Goal: Ask a question

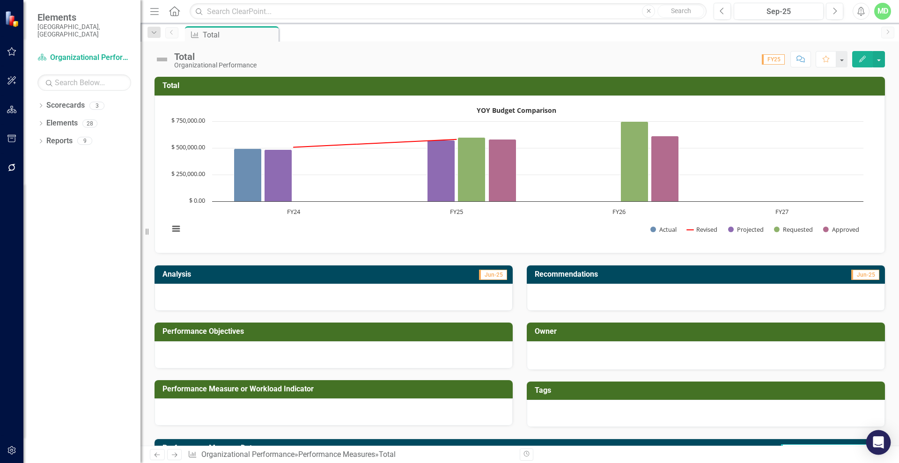
click at [874, 439] on icon "Open Intercom Messenger" at bounding box center [878, 443] width 11 height 12
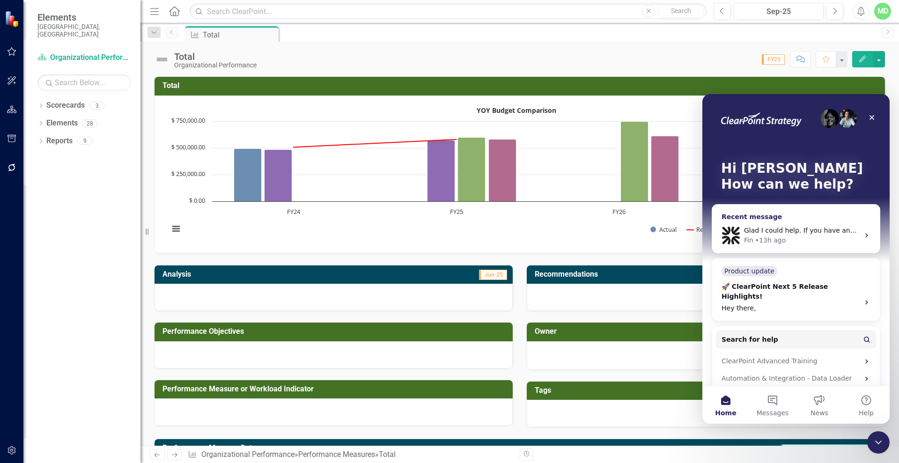
click at [786, 234] on span "Glad I could help. If you have any more questions or need further assistance, j…" at bounding box center [900, 230] width 312 height 7
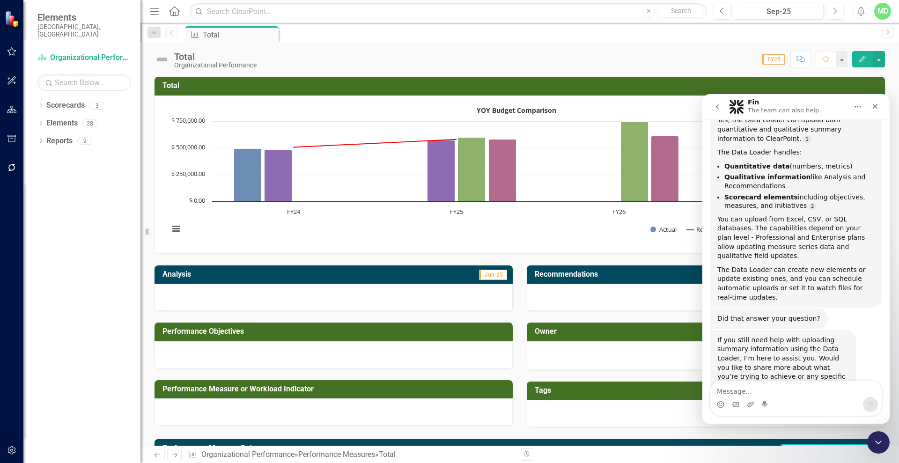
scroll to position [1376, 0]
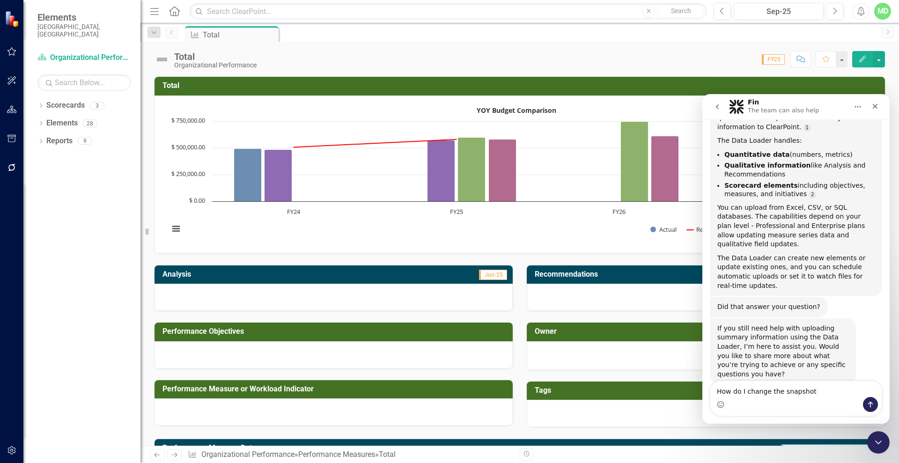
click at [780, 390] on textarea "How do I change the snapshot" at bounding box center [796, 389] width 171 height 16
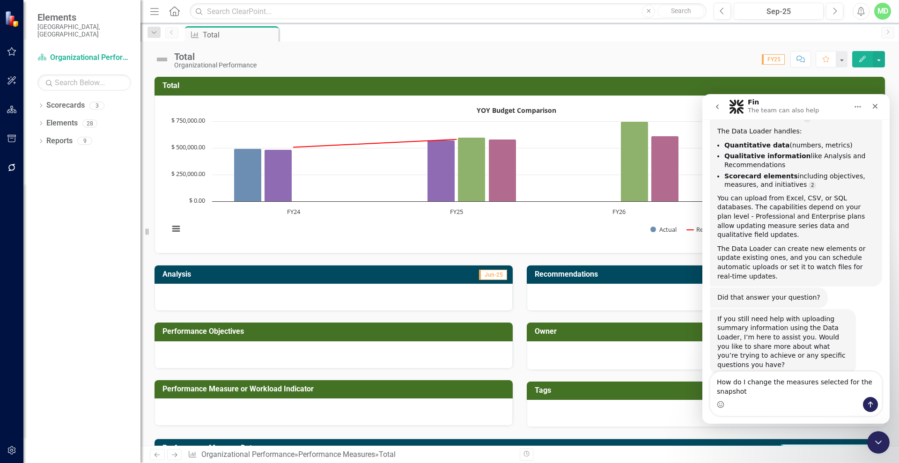
click at [749, 393] on textarea "How do I change the measures selected for the snapshot" at bounding box center [796, 384] width 171 height 25
click at [805, 382] on textarea "How do I change the measures selected for the snapshots" at bounding box center [796, 384] width 171 height 25
click at [809, 380] on textarea "How do I change the measures selected for the snapshots" at bounding box center [796, 384] width 171 height 25
click at [760, 395] on textarea "How do I change the measures displayed for the snapshots" at bounding box center [796, 384] width 171 height 25
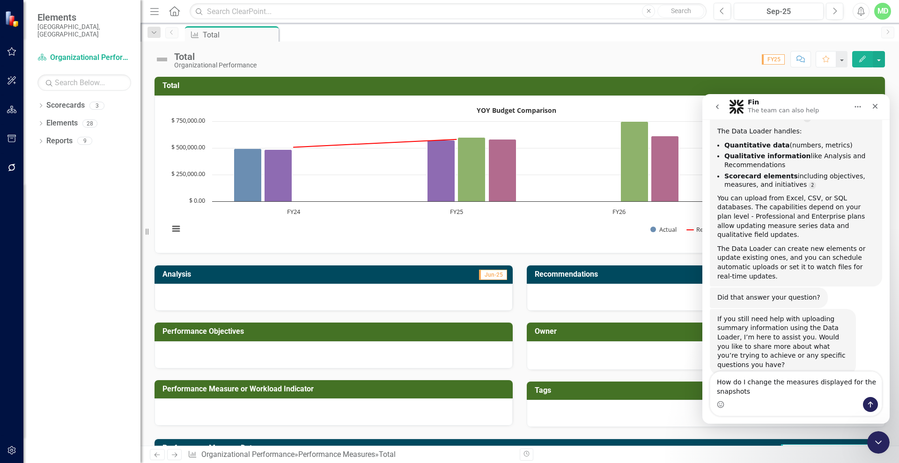
type textarea "How do I change the measures displayed for the snapshots?"
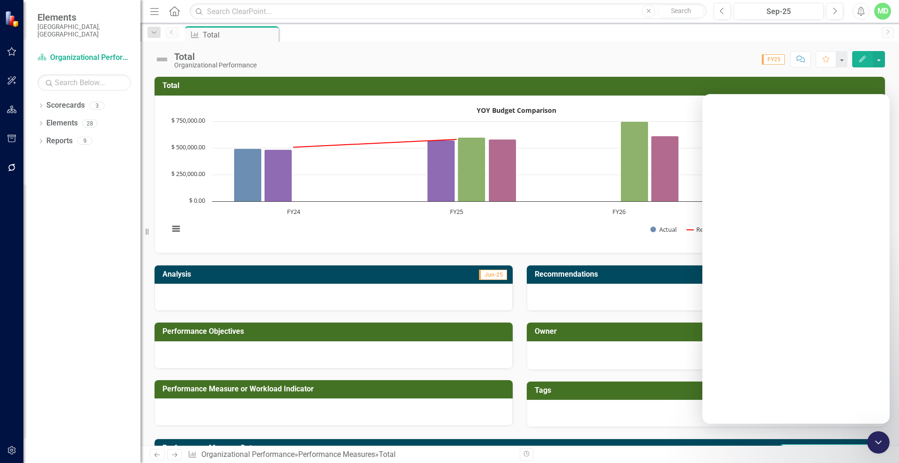
scroll to position [1670, 0]
